Goal: Transaction & Acquisition: Purchase product/service

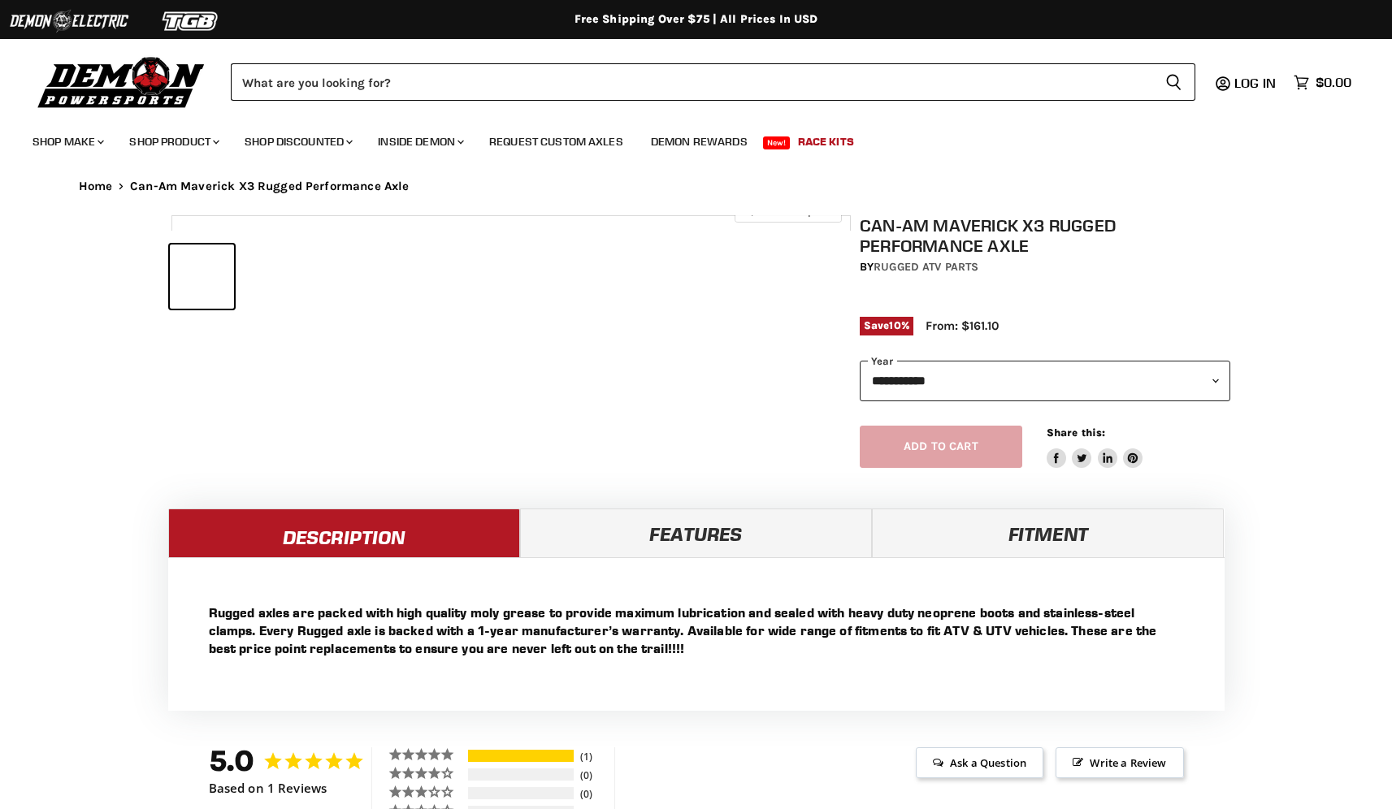
select select "******"
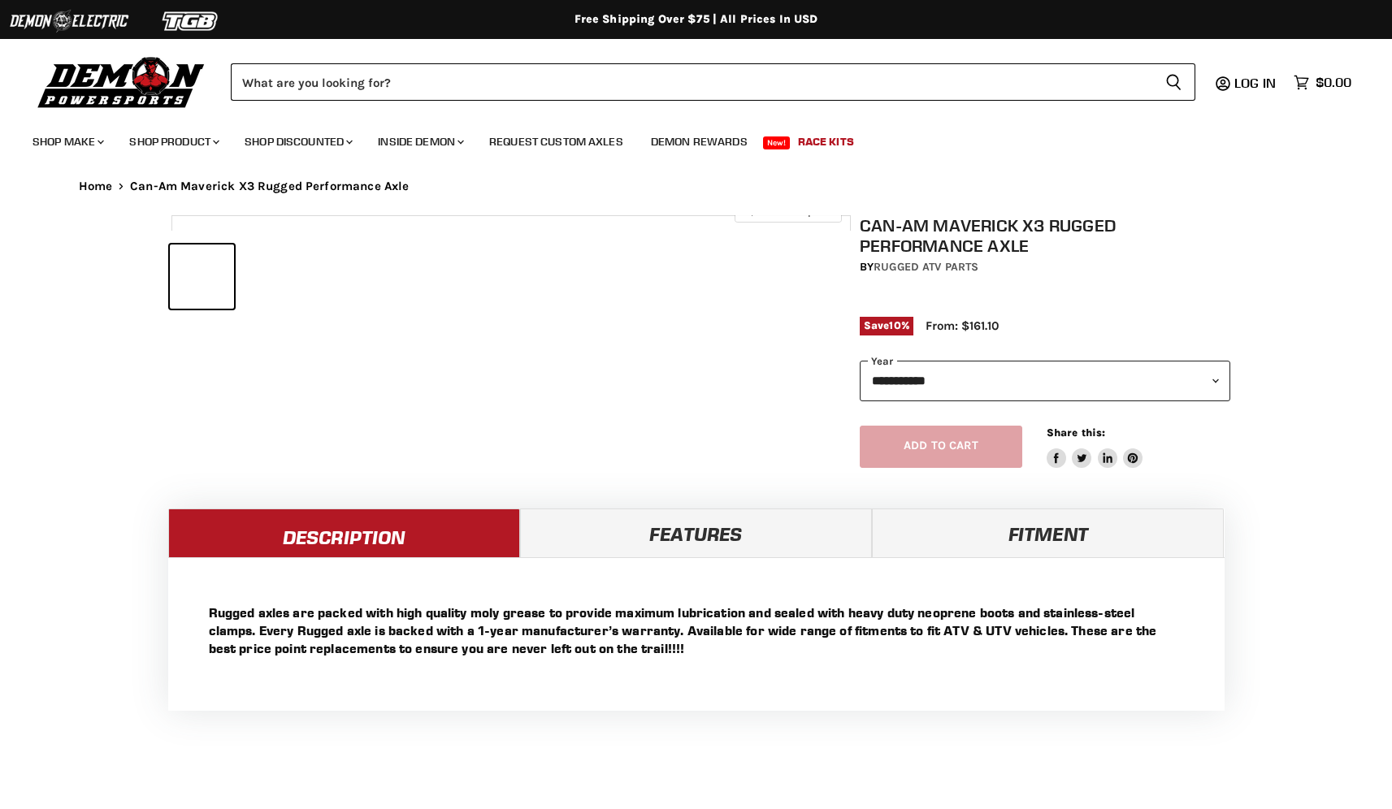
select select "******"
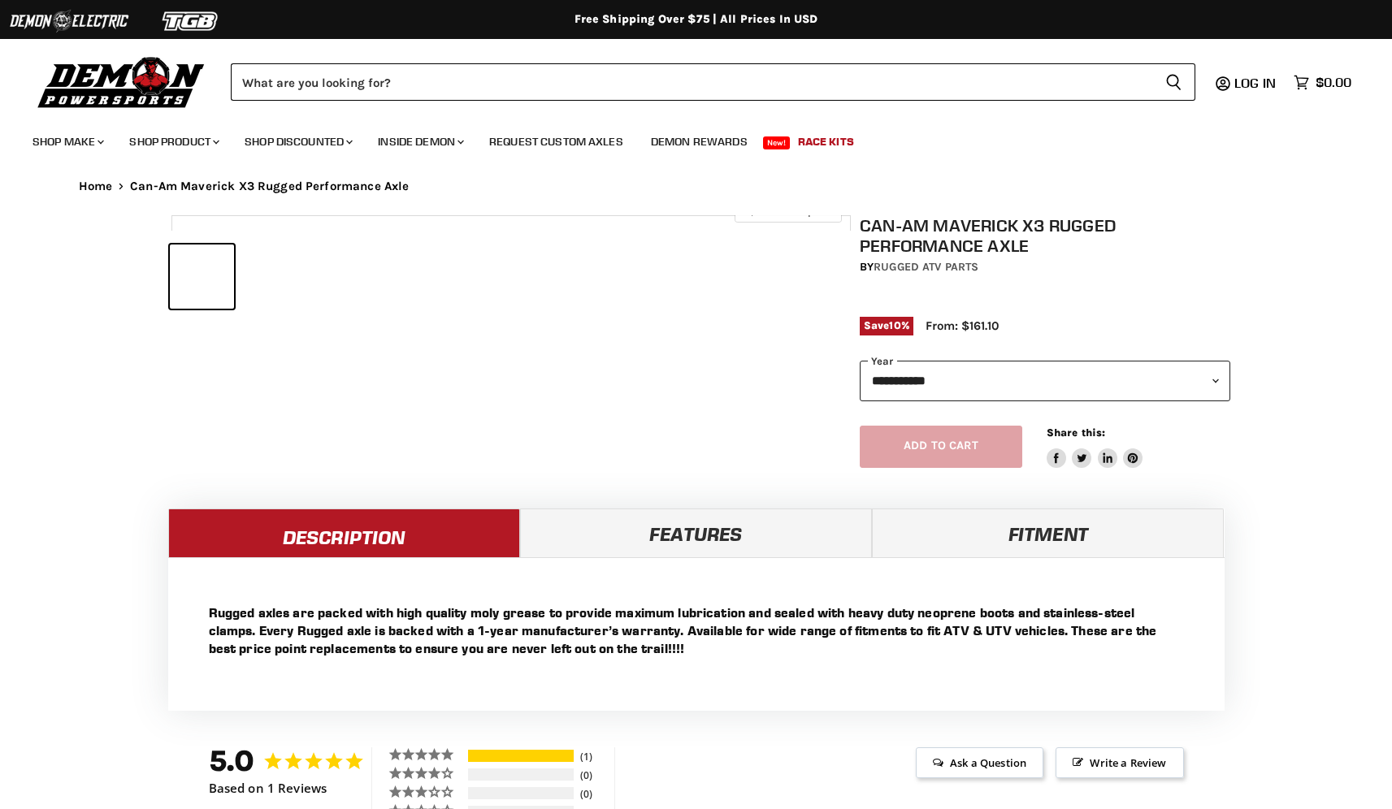
select select "******"
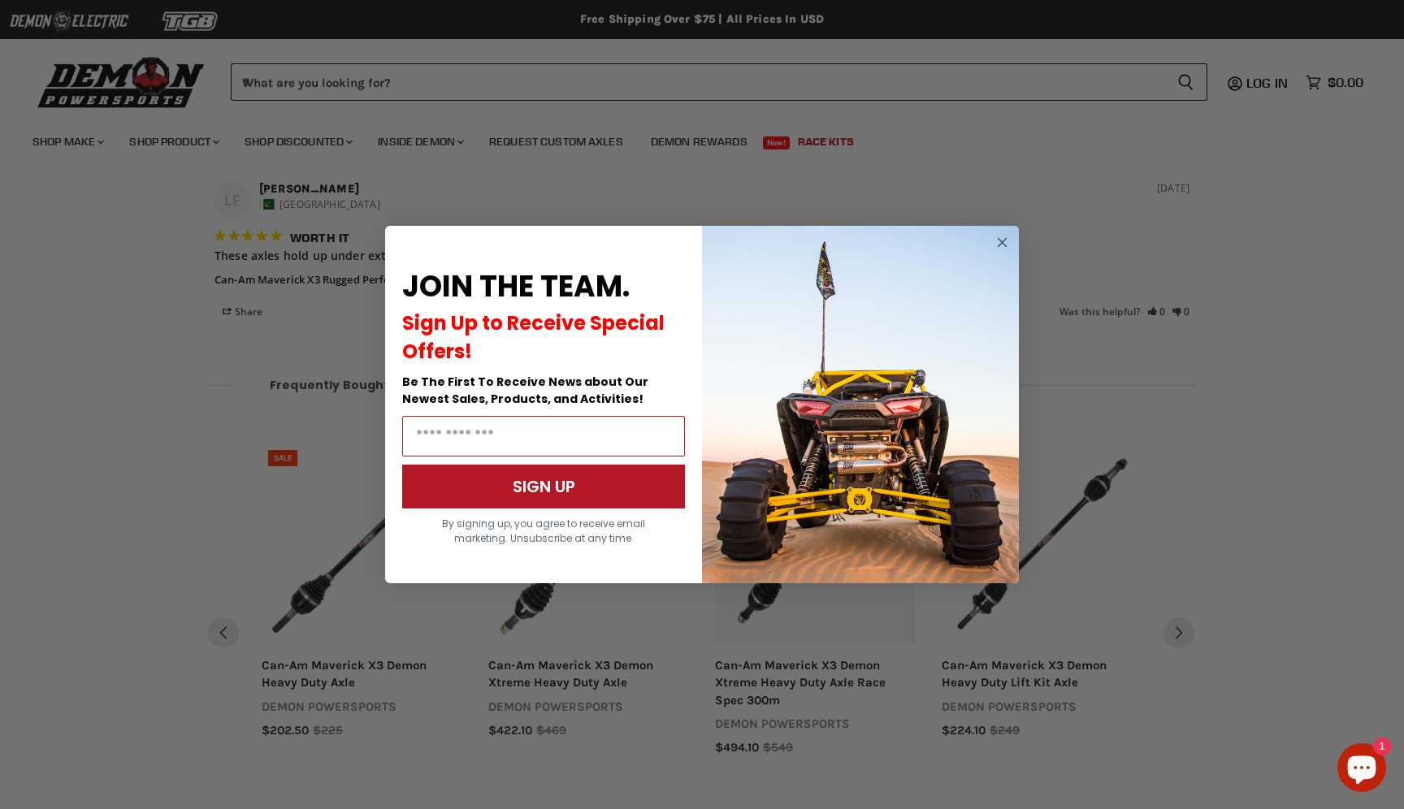
scroll to position [1263, 0]
